Goal: Task Accomplishment & Management: Use online tool/utility

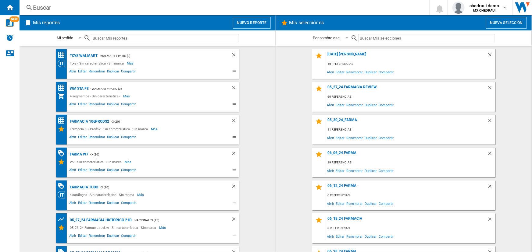
click at [253, 24] on button "Nuevo reporte" at bounding box center [252, 23] width 38 height 12
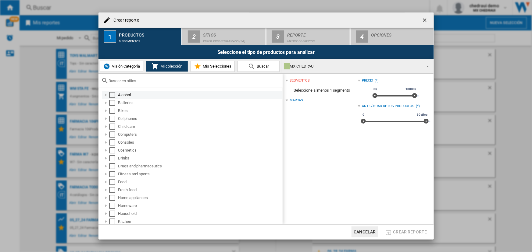
click at [110, 93] on div "Select" at bounding box center [112, 95] width 6 height 6
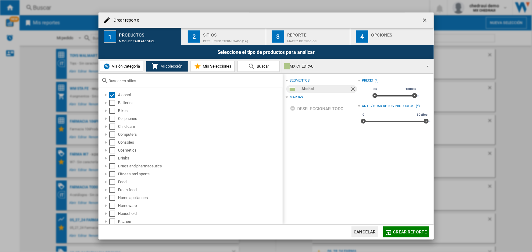
click at [229, 32] on div "Sitios" at bounding box center [233, 33] width 60 height 6
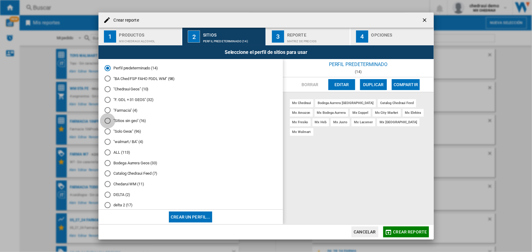
click at [106, 120] on div at bounding box center [108, 121] width 6 height 6
click at [349, 83] on button "Editar" at bounding box center [341, 84] width 27 height 11
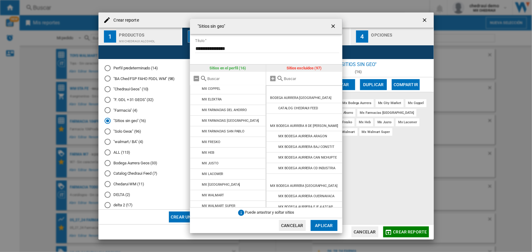
scroll to position [49, 0]
click at [195, 204] on md-icon at bounding box center [196, 202] width 7 height 7
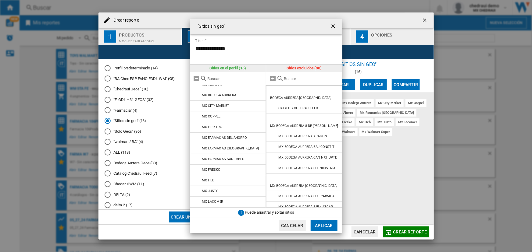
scroll to position [0, 0]
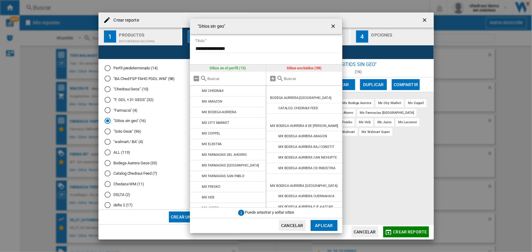
click at [328, 226] on button "Aplicar" at bounding box center [324, 225] width 27 height 11
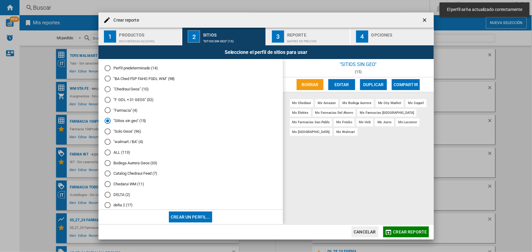
click at [341, 83] on button "Editar" at bounding box center [341, 84] width 27 height 11
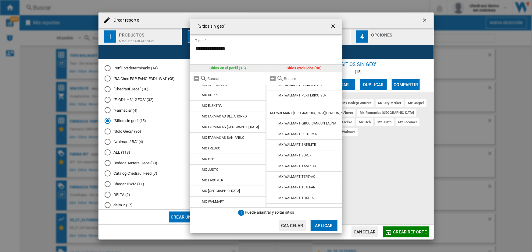
scroll to position [935, 0]
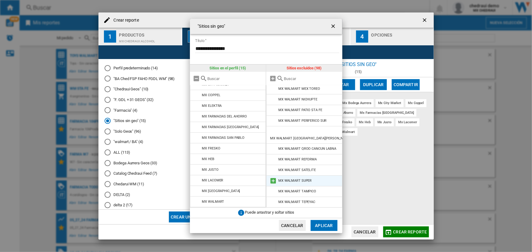
click at [274, 177] on md-icon "{{::title}} {{::getI18NText('BUTTONS.CANCEL')}} ..." at bounding box center [273, 180] width 7 height 7
click at [321, 222] on button "Aplicar" at bounding box center [324, 225] width 27 height 11
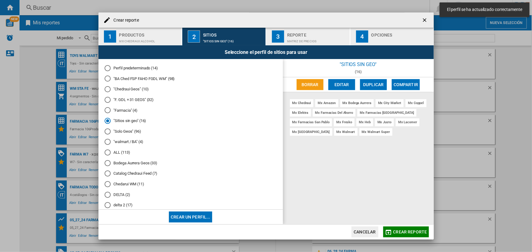
click at [362, 232] on button "Cancelar" at bounding box center [365, 232] width 27 height 11
